Goal: Navigation & Orientation: Find specific page/section

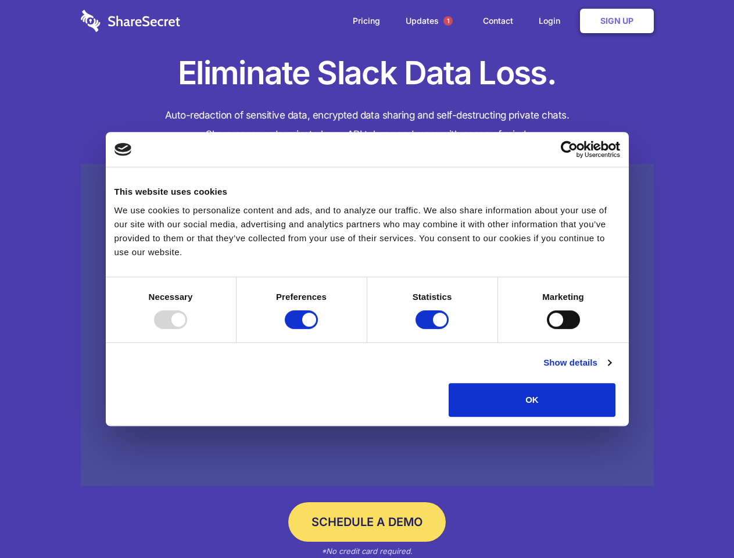
click at [187, 329] on div at bounding box center [170, 319] width 33 height 19
click at [318, 329] on input "Preferences" at bounding box center [301, 319] width 33 height 19
checkbox input "false"
click at [434, 329] on input "Statistics" at bounding box center [432, 319] width 33 height 19
checkbox input "false"
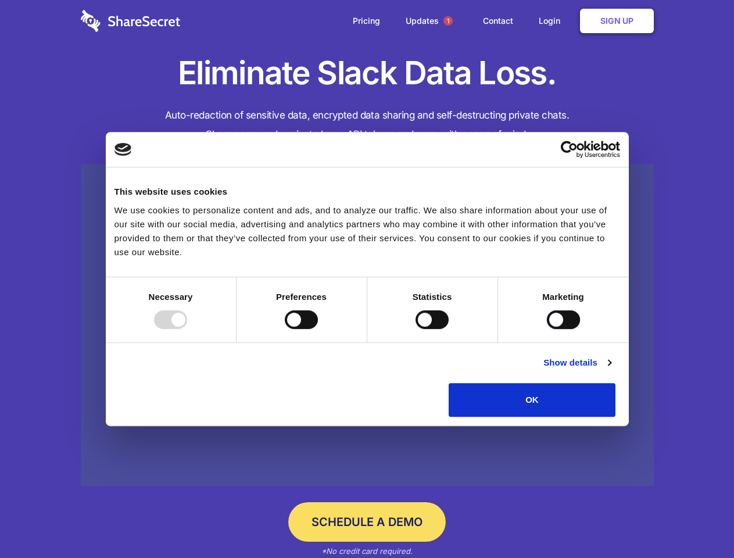
click at [547, 329] on input "Marketing" at bounding box center [563, 319] width 33 height 19
checkbox input "true"
click at [611, 370] on link "Show details" at bounding box center [576, 363] width 67 height 14
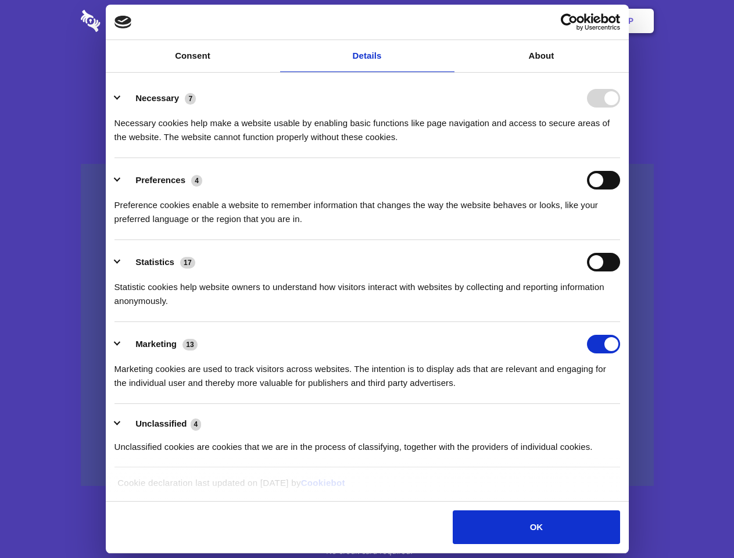
click at [642, 421] on body "Consent Details [#IABV2SETTINGS#] About This website uses cookies We use cookie…" at bounding box center [367, 279] width 734 height 558
click at [447, 21] on span "1" at bounding box center [447, 20] width 9 height 9
